Goal: Task Accomplishment & Management: Manage account settings

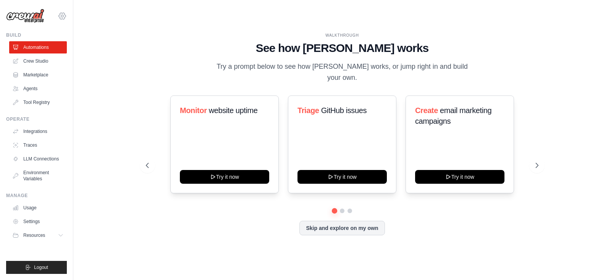
click at [61, 11] on div "[EMAIL_ADDRESS][DOMAIN_NAME] [GEOGRAPHIC_DATA] Gelato AS - Sandbox ewaris ✓ Set…" at bounding box center [36, 12] width 61 height 24
click at [63, 13] on icon at bounding box center [62, 15] width 9 height 9
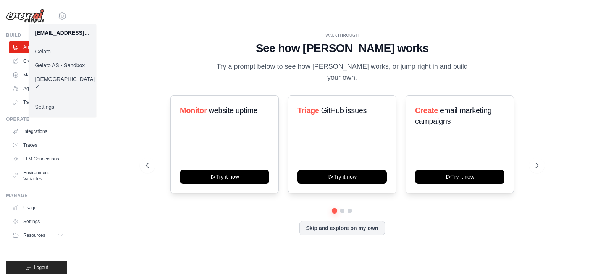
click at [59, 52] on link "Gelato" at bounding box center [62, 52] width 67 height 14
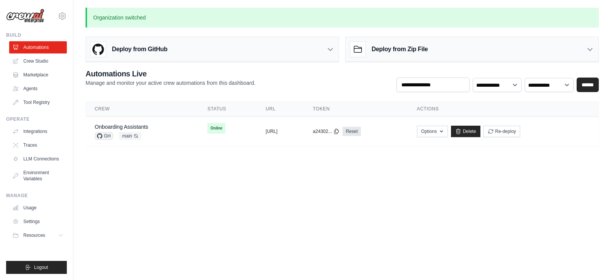
click at [196, 82] on p "Manage and monitor your active crew automations from this dashboard." at bounding box center [171, 83] width 170 height 8
